Goal: Task Accomplishment & Management: Manage account settings

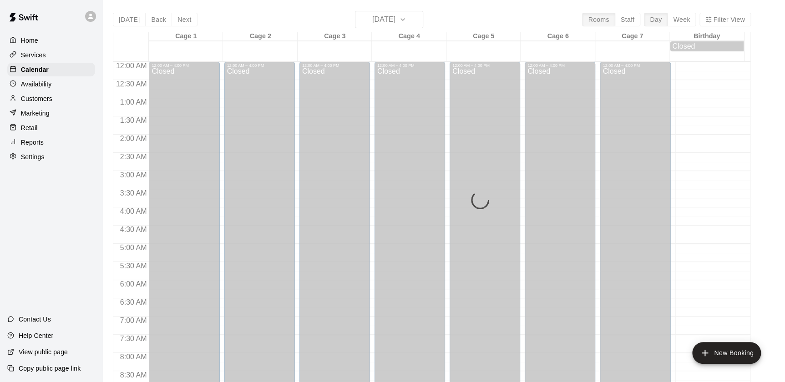
click at [375, 18] on div "Today Back Next Tuesday Sep 16 Rooms Staff Day Week Filter View Cage 1 16 Tue C…" at bounding box center [432, 202] width 638 height 382
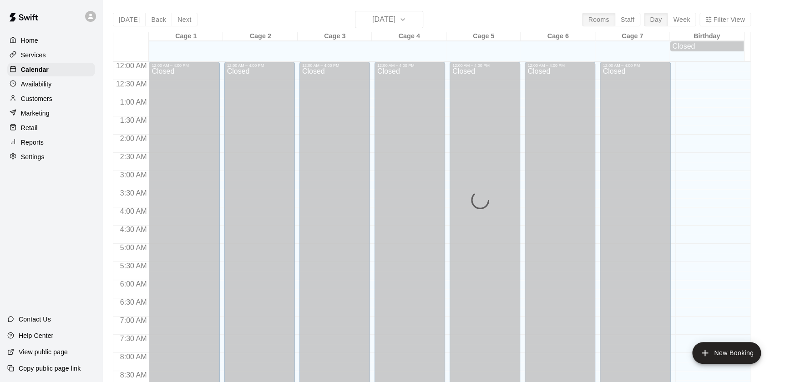
scroll to position [514, 0]
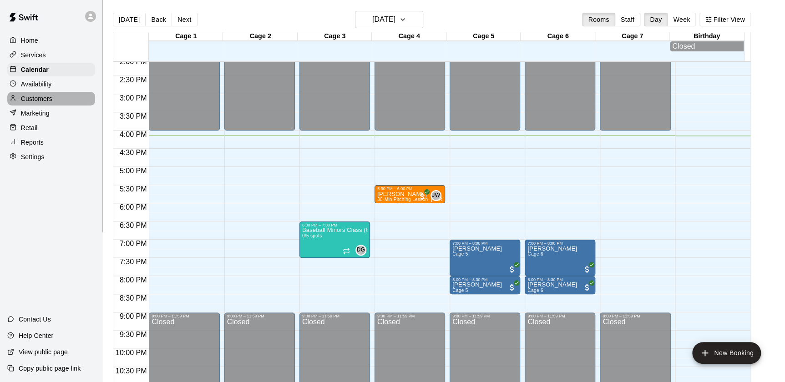
click at [76, 95] on div "Customers" at bounding box center [51, 99] width 88 height 14
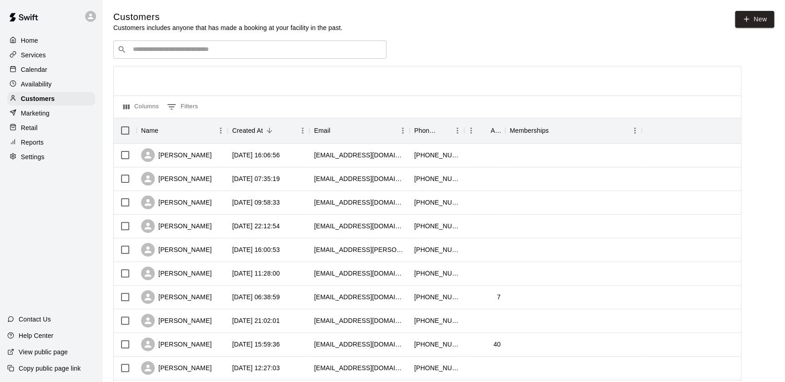
click at [191, 55] on div "​ ​" at bounding box center [249, 50] width 273 height 18
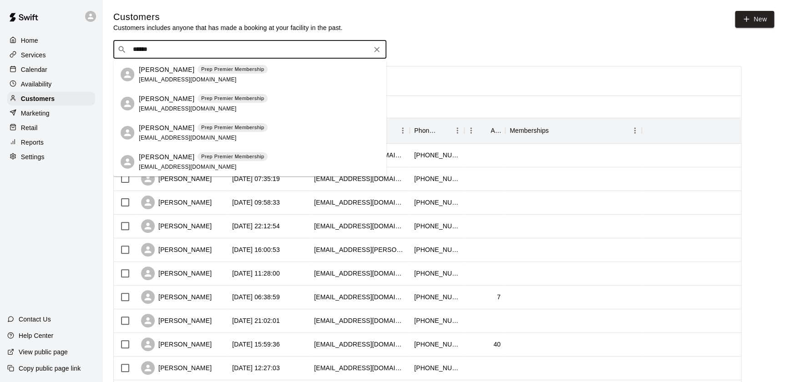
type input "******"
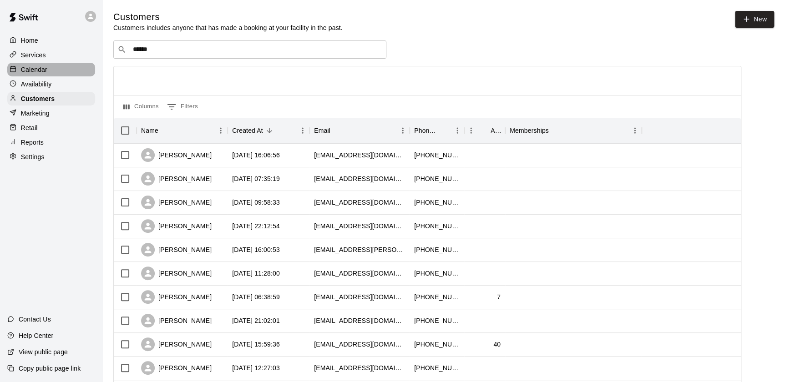
click at [38, 69] on p "Calendar" at bounding box center [34, 69] width 26 height 9
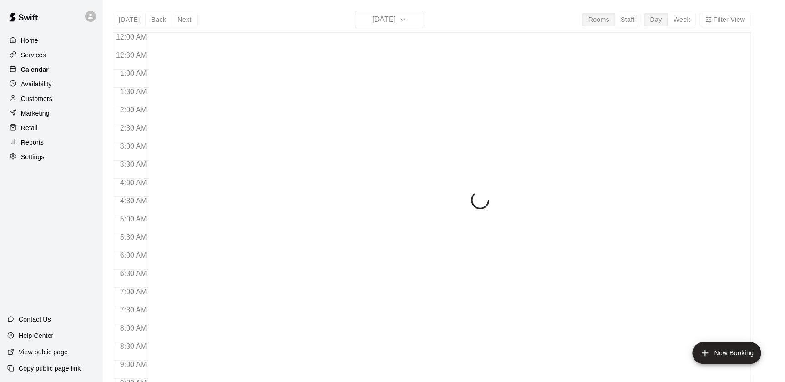
scroll to position [514, 0]
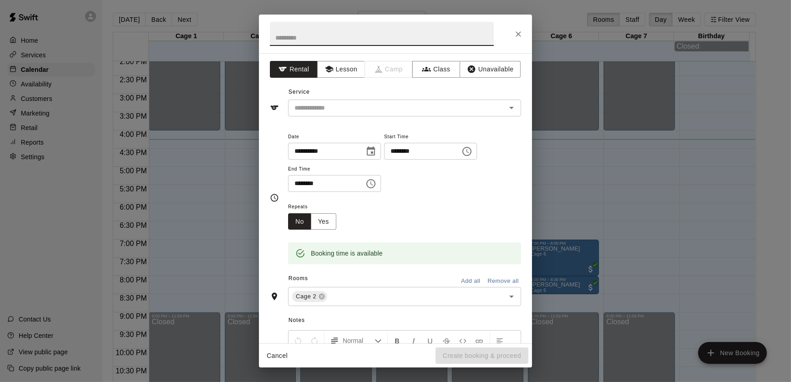
click at [244, 218] on div "**********" at bounding box center [395, 191] width 791 height 382
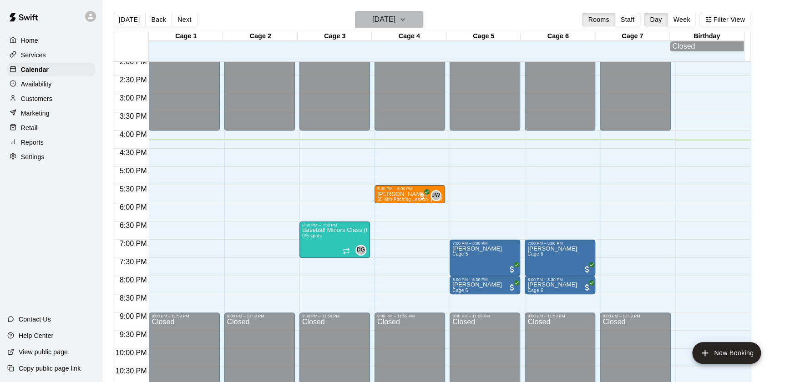
click at [369, 27] on button "[DATE]" at bounding box center [389, 19] width 68 height 17
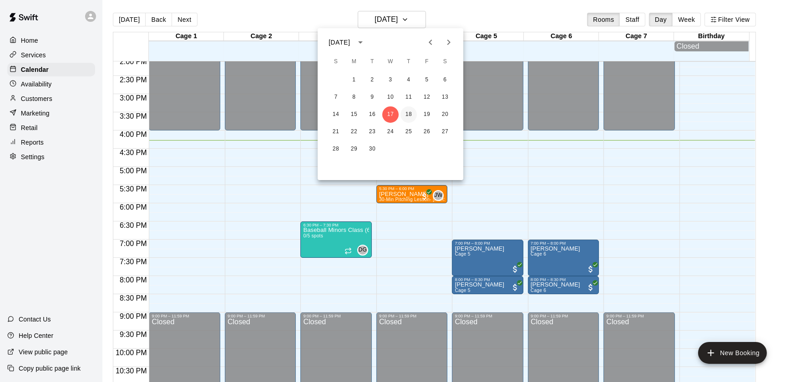
click at [407, 118] on button "18" at bounding box center [409, 115] width 16 height 16
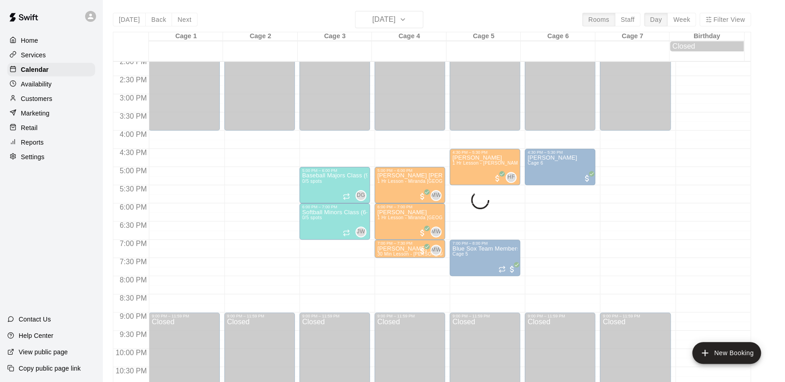
click at [47, 97] on p "Customers" at bounding box center [36, 98] width 31 height 9
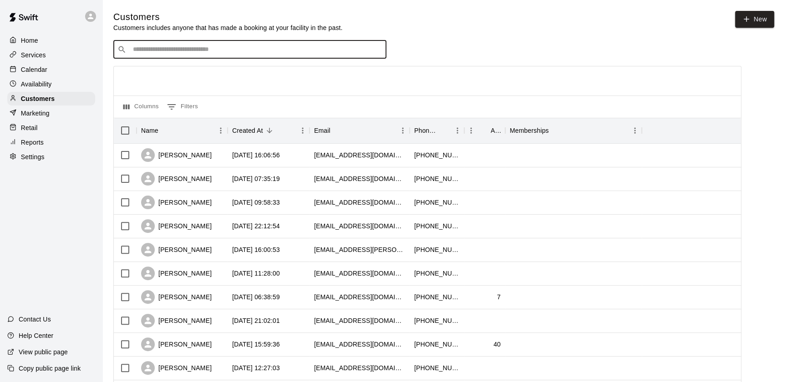
click at [137, 51] on input "Search customers by name or email" at bounding box center [256, 49] width 252 height 9
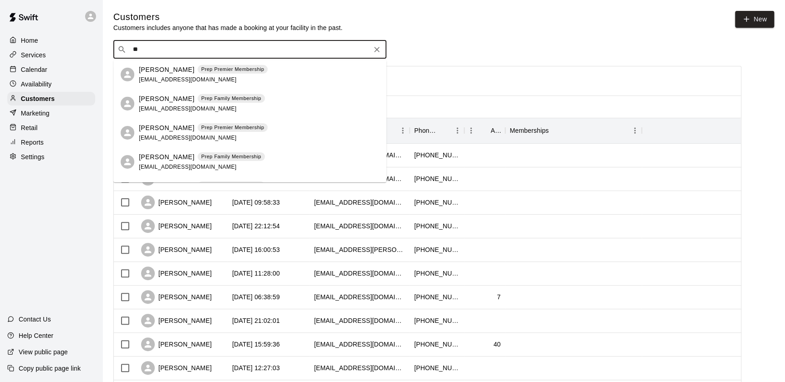
type input "*"
